Goal: Transaction & Acquisition: Download file/media

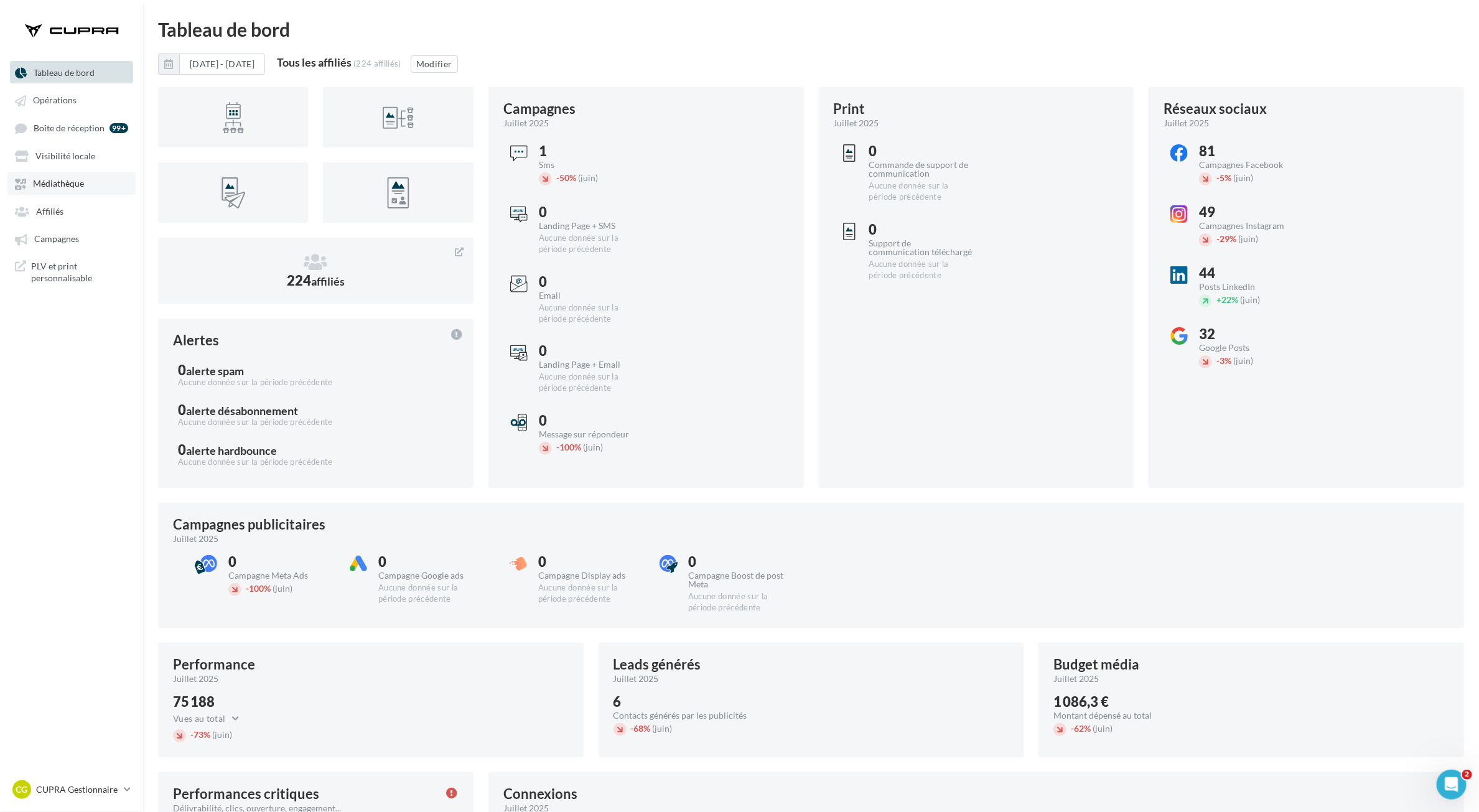
drag, startPoint x: 84, startPoint y: 173, endPoint x: 76, endPoint y: 181, distance: 11.3
click at [84, 173] on link "Médiathèque" at bounding box center [71, 183] width 128 height 23
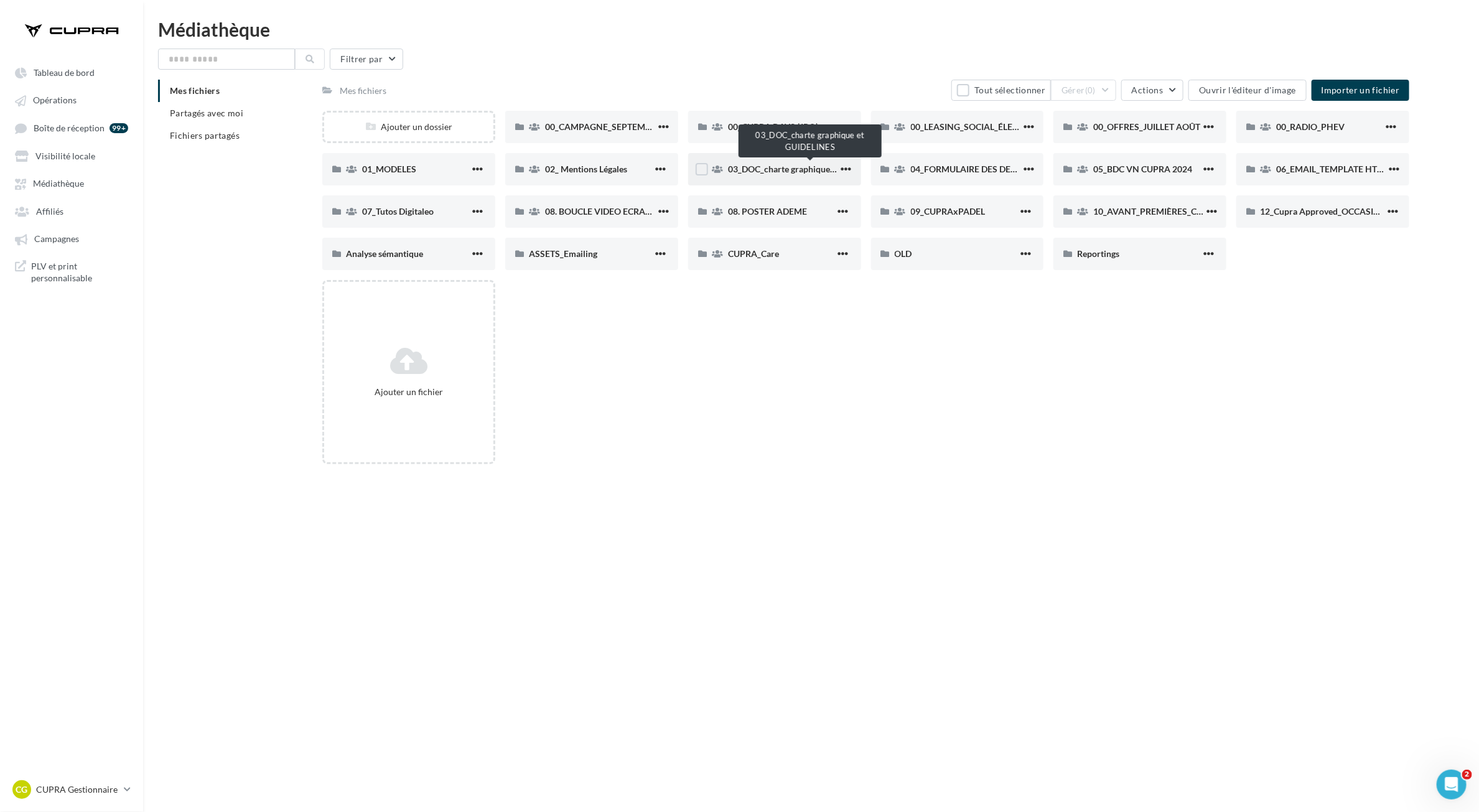
click at [813, 171] on span "03_DOC_charte graphique et GUIDELINES" at bounding box center [809, 169] width 163 height 11
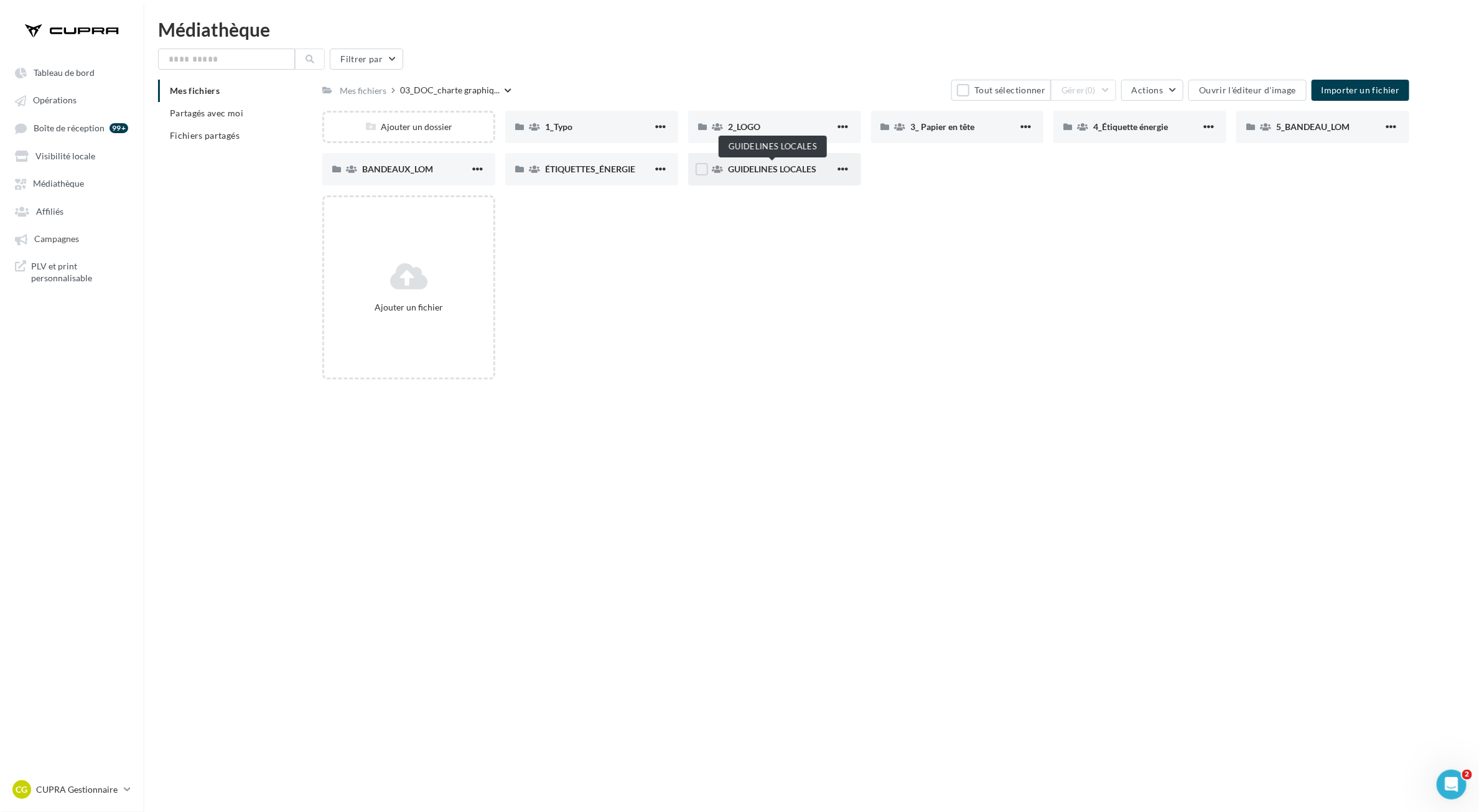
click at [781, 165] on span "GUIDELINES LOCALES" at bounding box center [772, 169] width 88 height 11
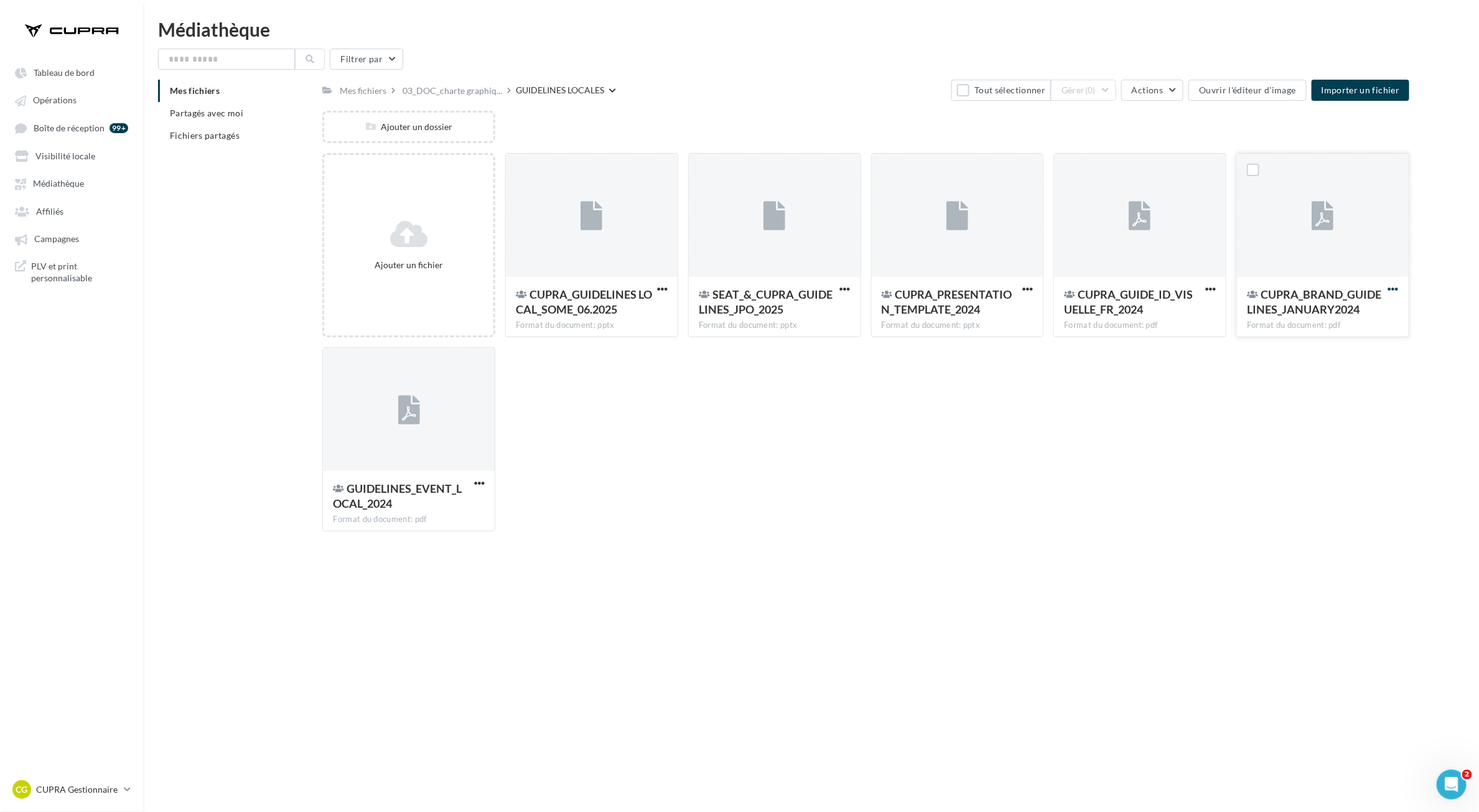
click at [1397, 290] on span "button" at bounding box center [1394, 289] width 11 height 11
click at [1357, 355] on button "Télécharger" at bounding box center [1333, 346] width 138 height 33
click at [665, 287] on span "button" at bounding box center [663, 289] width 11 height 11
click at [639, 357] on button "Télécharger" at bounding box center [601, 346] width 138 height 33
click at [63, 784] on p "CUPRA Gestionnaire" at bounding box center [77, 789] width 83 height 13
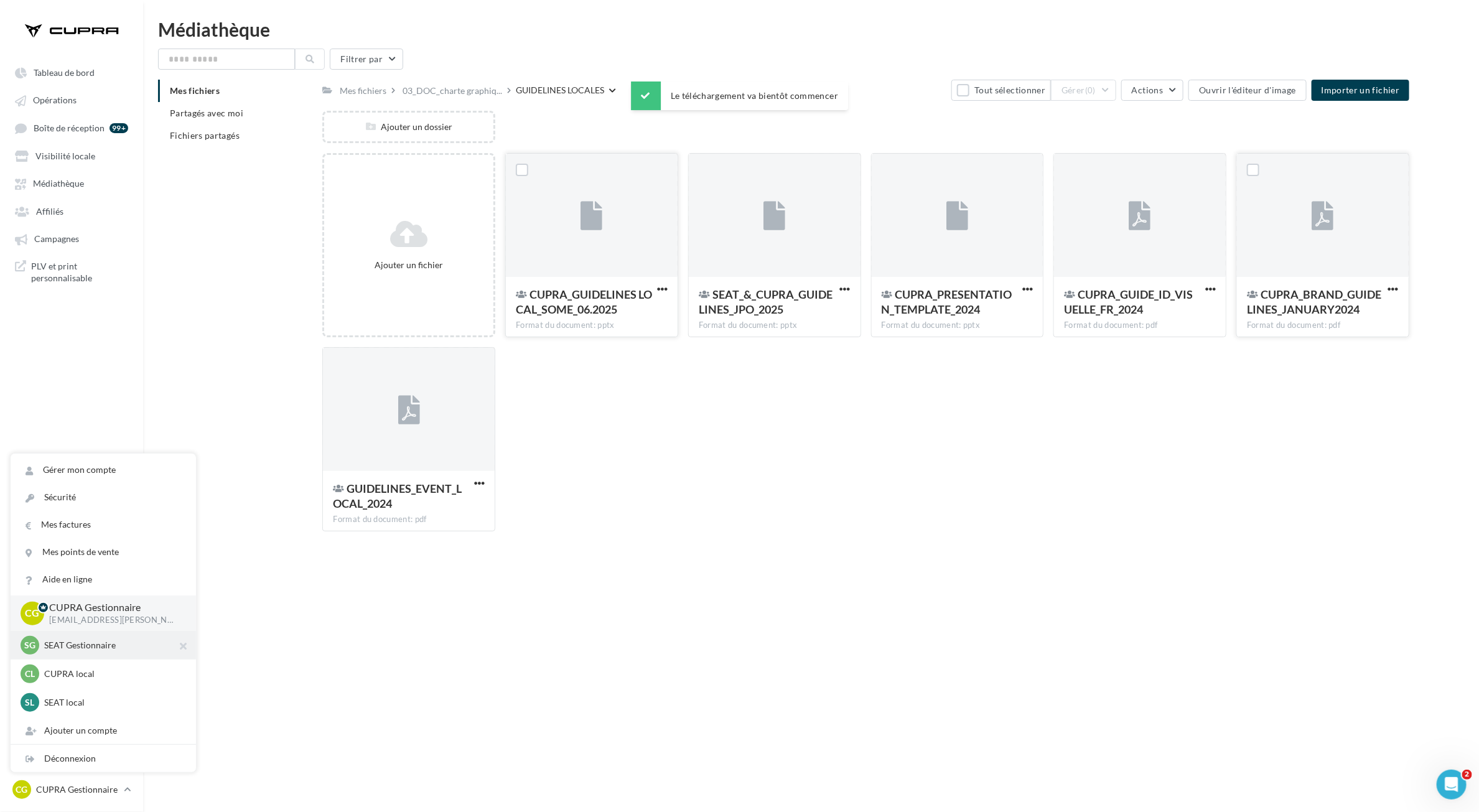
click at [94, 651] on p "SEAT Gestionnaire" at bounding box center [112, 645] width 137 height 13
